Goal: Transaction & Acquisition: Subscribe to service/newsletter

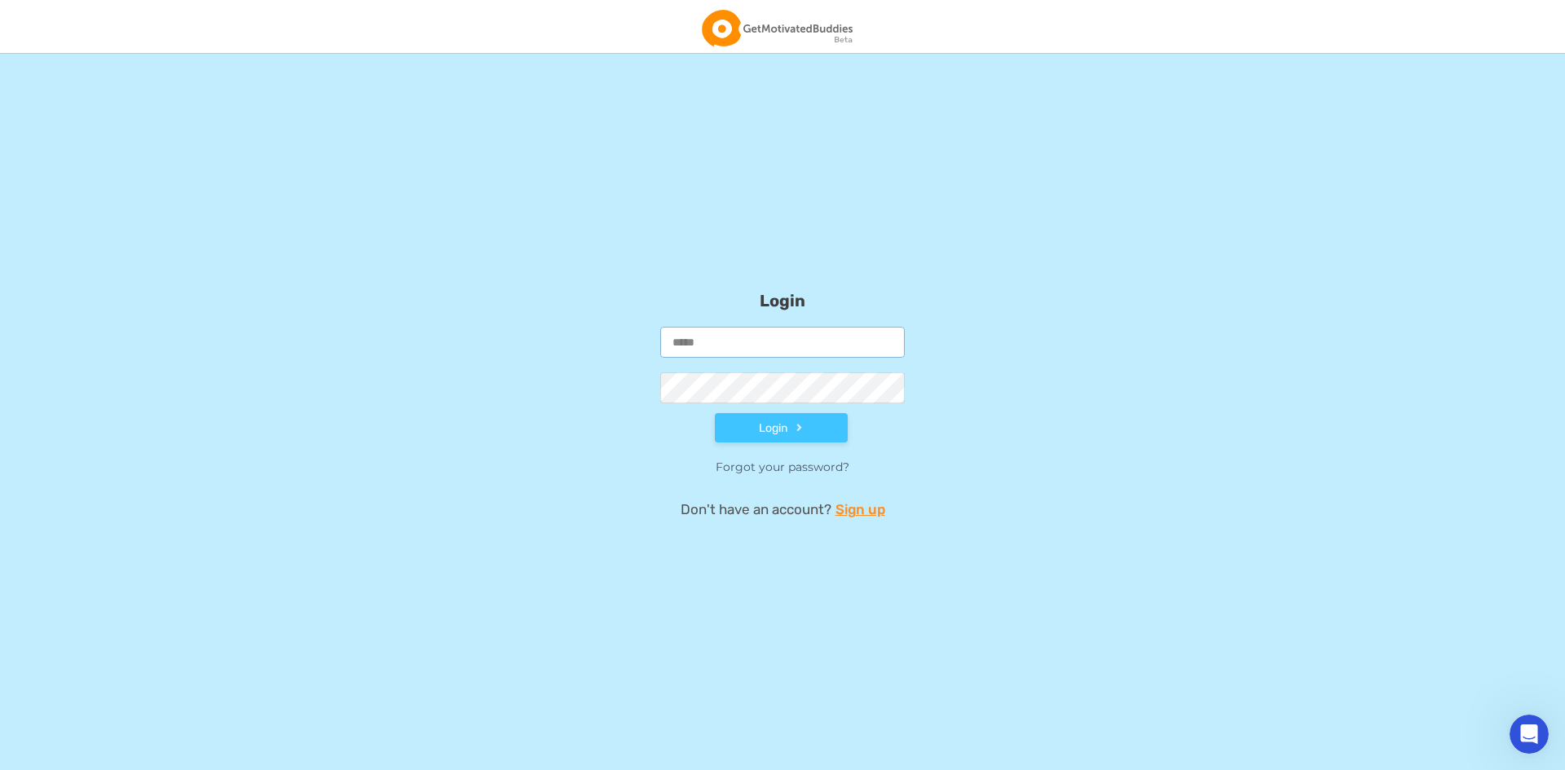
click at [757, 342] on input "email" at bounding box center [782, 342] width 245 height 31
type input "**********"
click at [715, 413] on button "Login" at bounding box center [781, 427] width 133 height 29
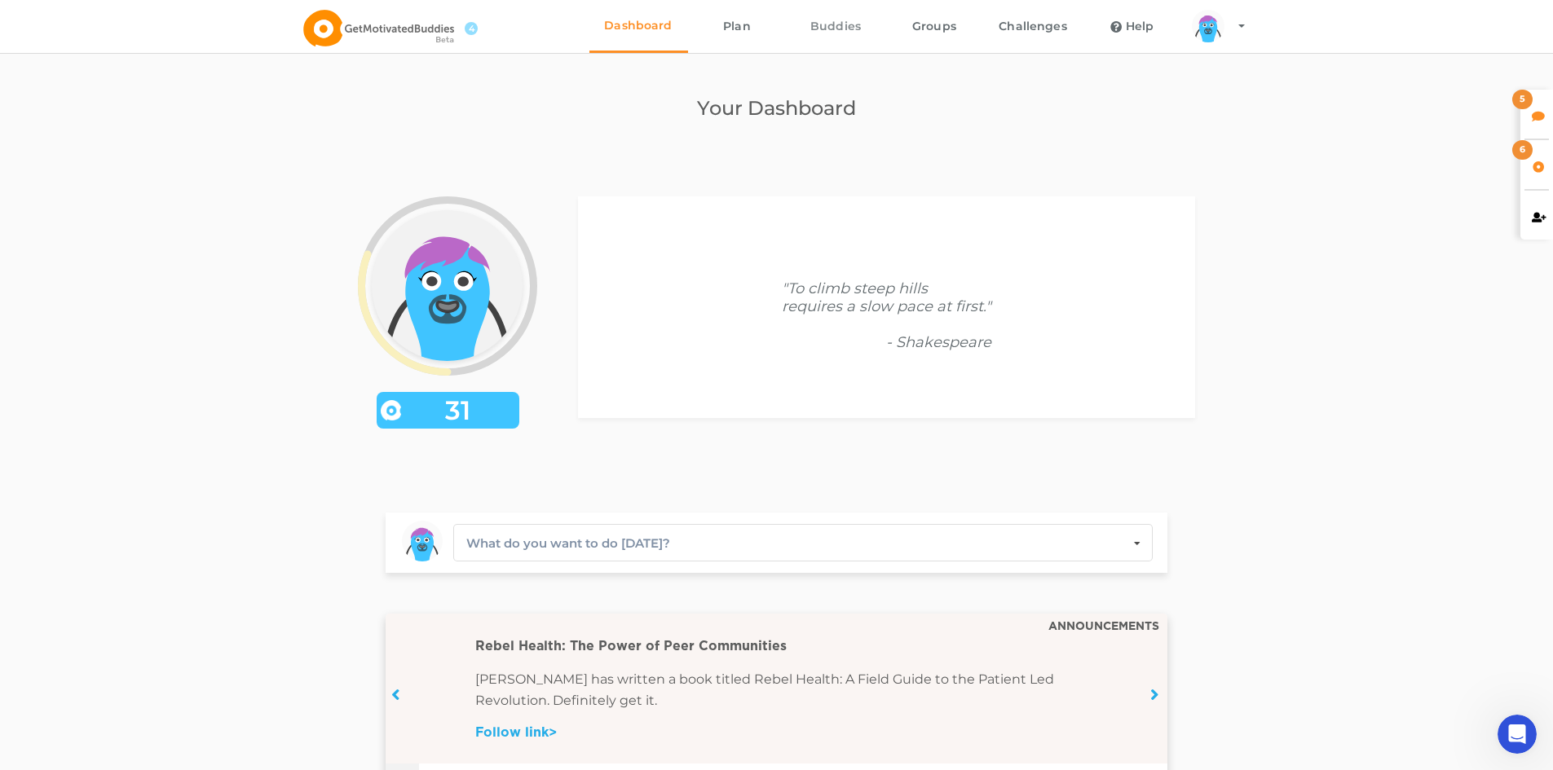
click at [840, 19] on link "Buddies" at bounding box center [836, 26] width 99 height 53
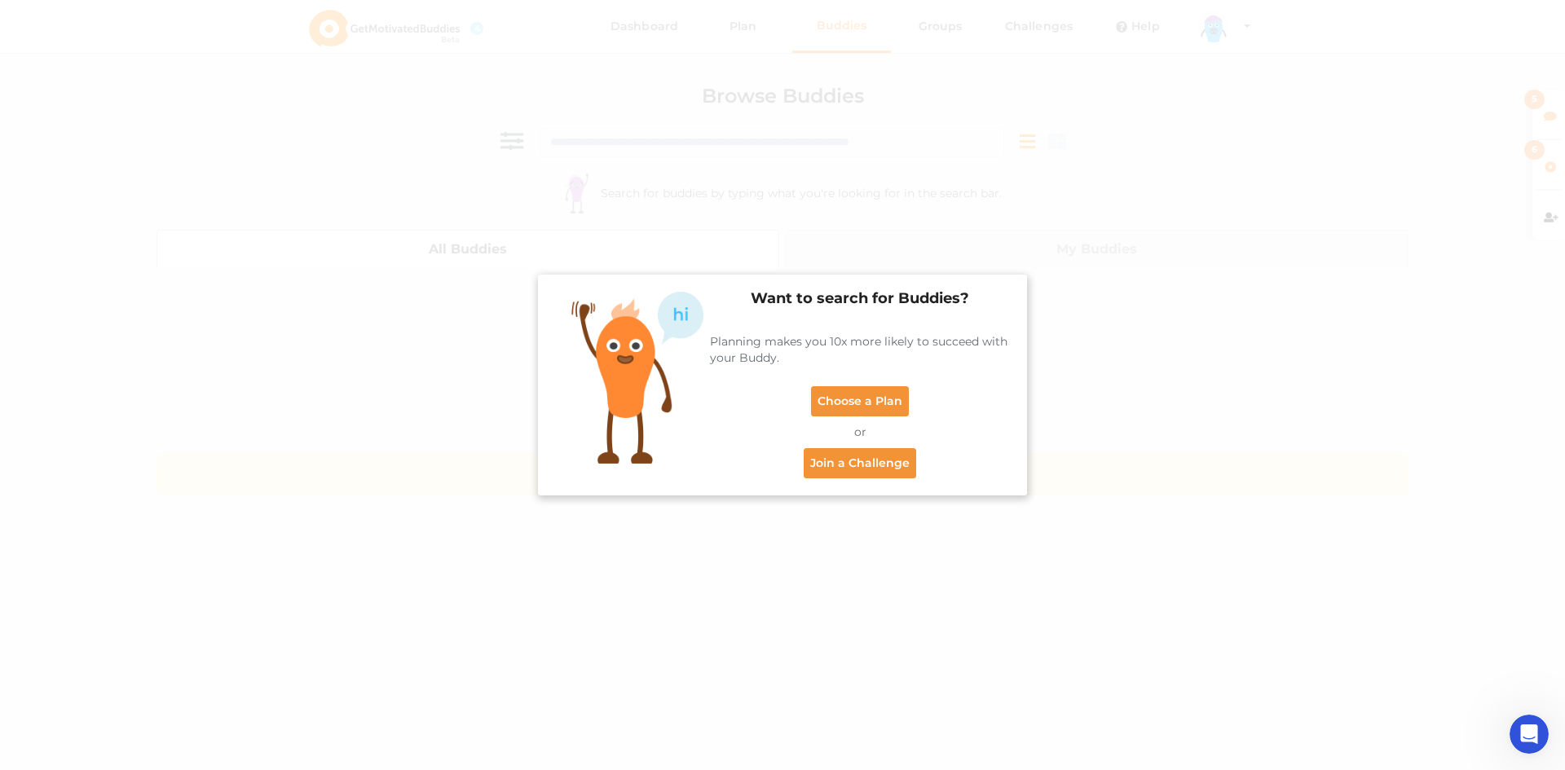
click at [1108, 184] on div "Want to search for Buddies? Planning makes you 10x more likely to succeed with …" at bounding box center [782, 385] width 1565 height 770
click at [861, 311] on div "Want to search for Buddies? Planning makes you 10x more likely to succeed with …" at bounding box center [848, 385] width 323 height 187
click at [853, 401] on link "Choose a Plan" at bounding box center [860, 401] width 98 height 30
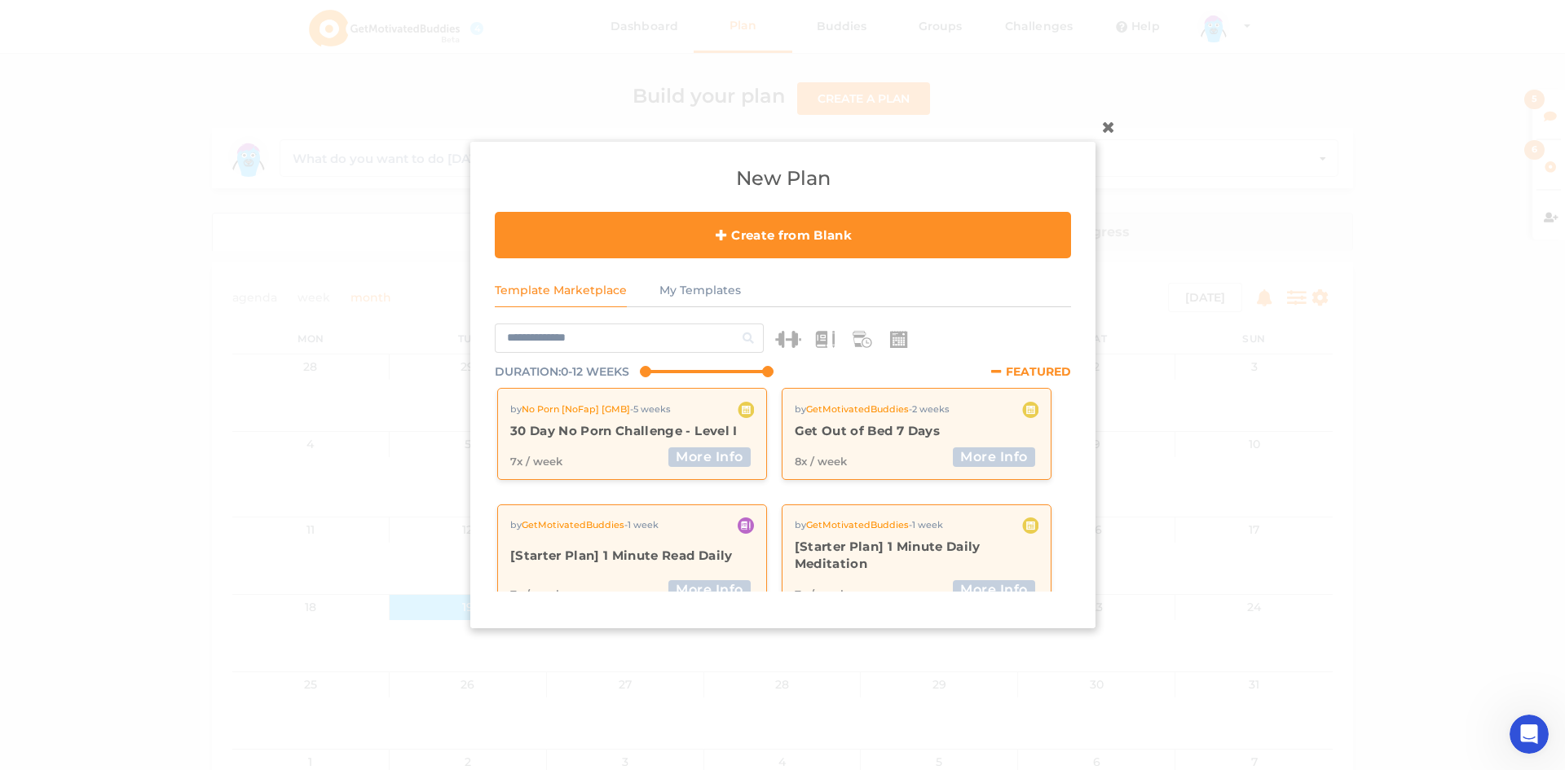
click at [1114, 122] on icon at bounding box center [1109, 126] width 26 height 26
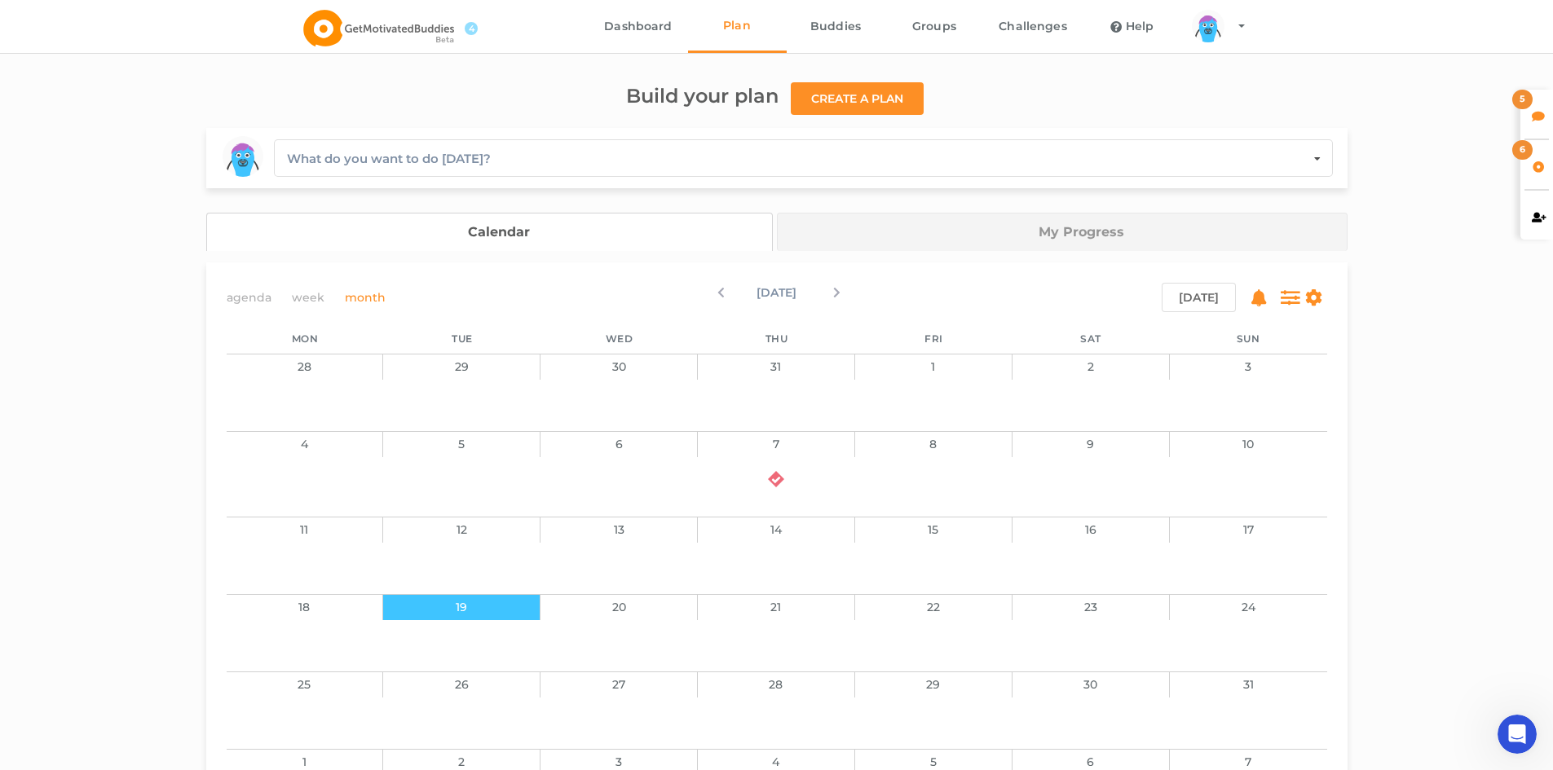
click at [1086, 232] on link "My Progress" at bounding box center [1062, 232] width 571 height 38
